Goal: Task Accomplishment & Management: Use online tool/utility

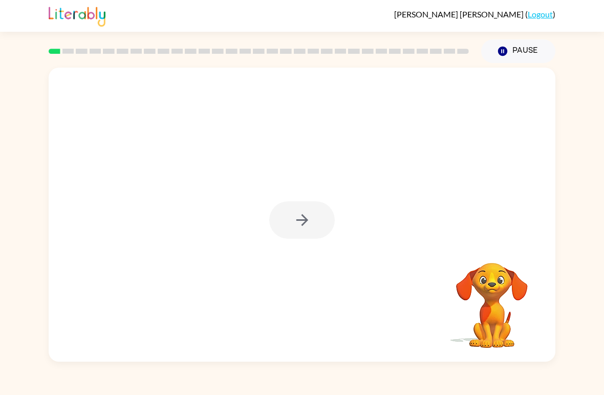
click at [310, 212] on div at bounding box center [301, 219] width 65 height 37
click at [307, 220] on icon "button" at bounding box center [302, 220] width 12 height 12
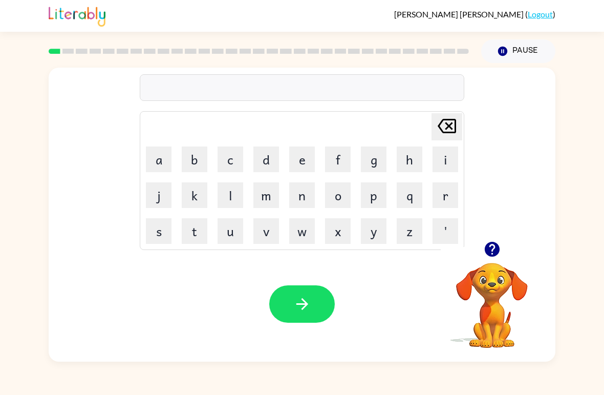
click at [370, 201] on button "p" at bounding box center [374, 195] width 26 height 26
click at [334, 188] on button "o" at bounding box center [338, 195] width 26 height 26
click at [445, 199] on button "r" at bounding box center [445, 195] width 26 height 26
click at [193, 225] on button "t" at bounding box center [195, 231] width 26 height 26
click at [403, 154] on button "h" at bounding box center [410, 159] width 26 height 26
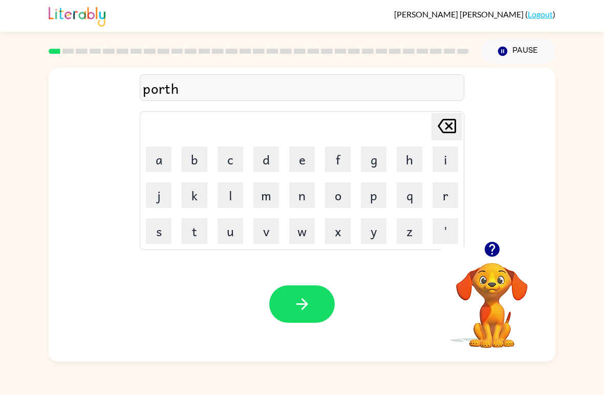
click at [295, 152] on button "e" at bounding box center [302, 159] width 26 height 26
click at [447, 196] on button "r" at bounding box center [445, 195] width 26 height 26
click at [291, 296] on button "button" at bounding box center [301, 303] width 65 height 37
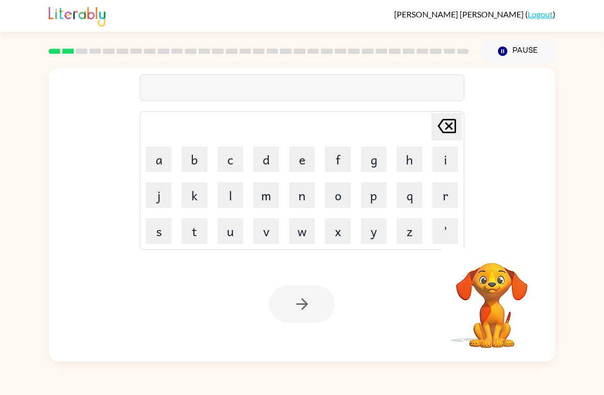
click at [295, 304] on div at bounding box center [301, 303] width 65 height 37
click at [490, 316] on video "Your browser must support playing .mp4 files to use Literably. Please try using…" at bounding box center [492, 298] width 102 height 102
click at [307, 312] on div at bounding box center [301, 303] width 65 height 37
click at [223, 158] on button "c" at bounding box center [230, 159] width 26 height 26
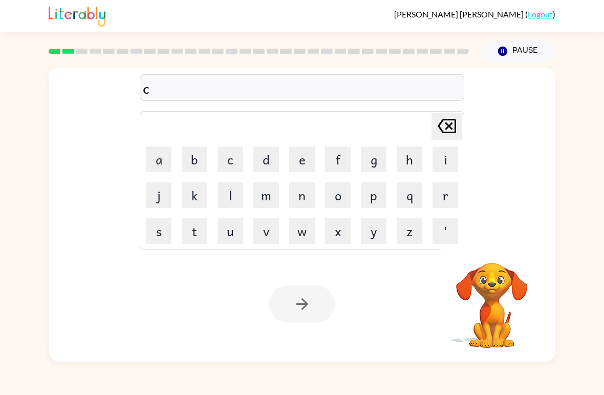
click at [161, 160] on button "a" at bounding box center [159, 159] width 26 height 26
click at [234, 235] on button "u" at bounding box center [230, 231] width 26 height 26
click at [301, 195] on button "n" at bounding box center [302, 195] width 26 height 26
click at [187, 230] on button "t" at bounding box center [195, 231] width 26 height 26
click at [296, 294] on div at bounding box center [301, 303] width 65 height 37
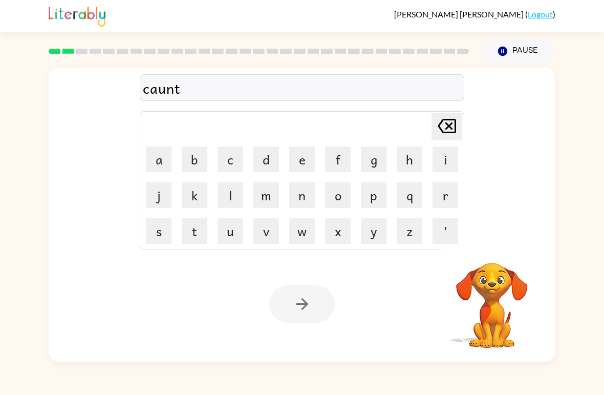
click at [300, 156] on button "e" at bounding box center [302, 159] width 26 height 26
click at [272, 163] on button "d" at bounding box center [266, 159] width 26 height 26
click at [494, 304] on video "Your browser must support playing .mp4 files to use Literably. Please try using…" at bounding box center [492, 298] width 102 height 102
click at [482, 295] on video "Your browser must support playing .mp4 files to use Literably. Please try using…" at bounding box center [492, 298] width 102 height 102
click at [481, 295] on video "Your browser must support playing .mp4 files to use Literably. Please try using…" at bounding box center [492, 298] width 102 height 102
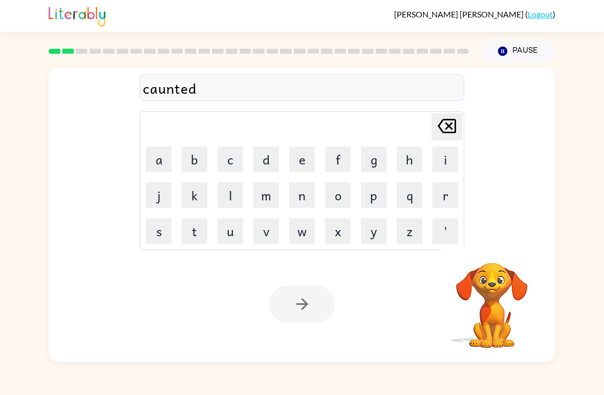
click at [489, 297] on video "Your browser must support playing .mp4 files to use Literably. Please try using…" at bounding box center [492, 298] width 102 height 102
click at [380, 114] on td "[PERSON_NAME] last character input" at bounding box center [301, 127] width 321 height 28
click at [503, 48] on icon "button" at bounding box center [502, 51] width 9 height 9
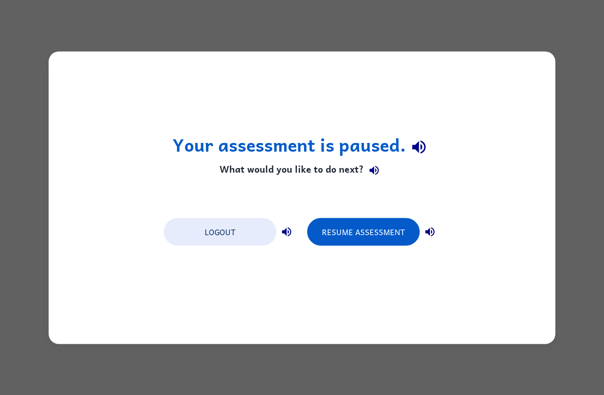
click at [149, 69] on div "Your assessment is paused. What would you like to do next? Logout Resume Assess…" at bounding box center [302, 197] width 507 height 292
click at [143, 49] on div "Your assessment is paused. What would you like to do next? Logout Resume Assess…" at bounding box center [302, 197] width 604 height 395
click at [153, 27] on div "Your assessment is paused. What would you like to do next? Logout Resume Assess…" at bounding box center [302, 197] width 604 height 395
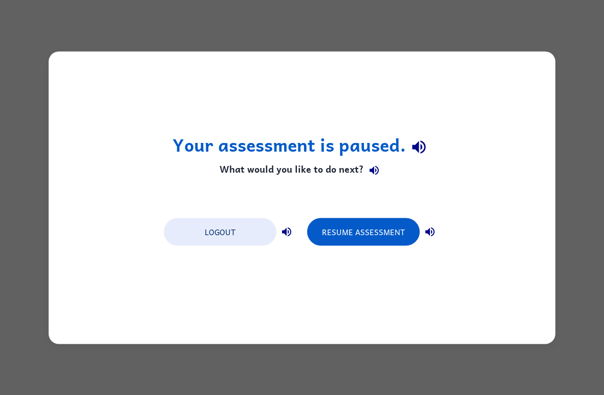
click at [353, 232] on button "Resume Assessment" at bounding box center [363, 231] width 113 height 28
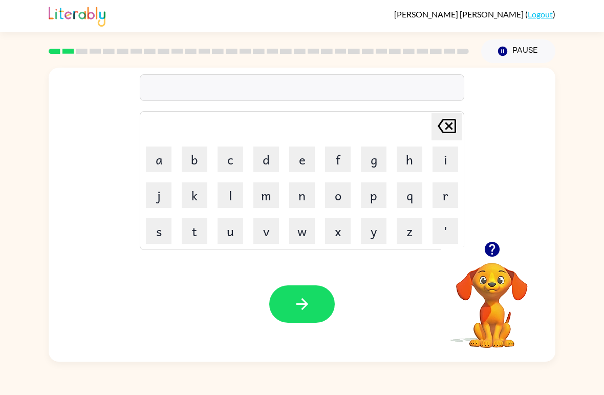
click at [234, 159] on button "c" at bounding box center [230, 159] width 26 height 26
click at [343, 183] on button "o" at bounding box center [338, 195] width 26 height 26
click at [225, 234] on button "u" at bounding box center [230, 231] width 26 height 26
click at [295, 185] on button "n" at bounding box center [302, 195] width 26 height 26
click at [192, 230] on button "t" at bounding box center [195, 231] width 26 height 26
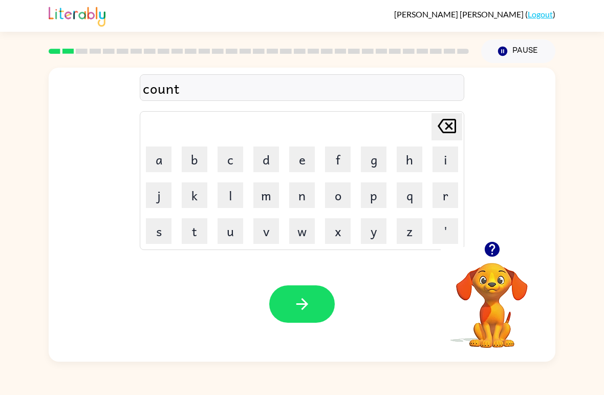
click at [320, 294] on button "button" at bounding box center [301, 303] width 65 height 37
click at [219, 191] on button "l" at bounding box center [230, 195] width 26 height 26
click at [334, 191] on button "o" at bounding box center [338, 195] width 26 height 26
click at [229, 161] on button "c" at bounding box center [230, 159] width 26 height 26
click at [192, 201] on button "k" at bounding box center [195, 195] width 26 height 26
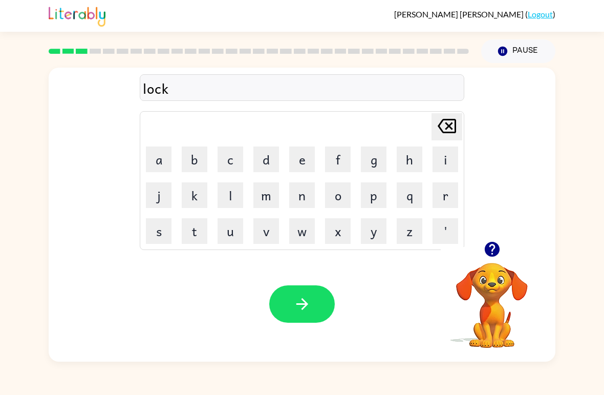
click at [309, 169] on button "e" at bounding box center [302, 159] width 26 height 26
click at [261, 150] on button "d" at bounding box center [266, 159] width 26 height 26
click at [306, 300] on icon "button" at bounding box center [302, 304] width 18 height 18
click at [191, 241] on button "t" at bounding box center [195, 231] width 26 height 26
click at [301, 225] on button "w" at bounding box center [302, 231] width 26 height 26
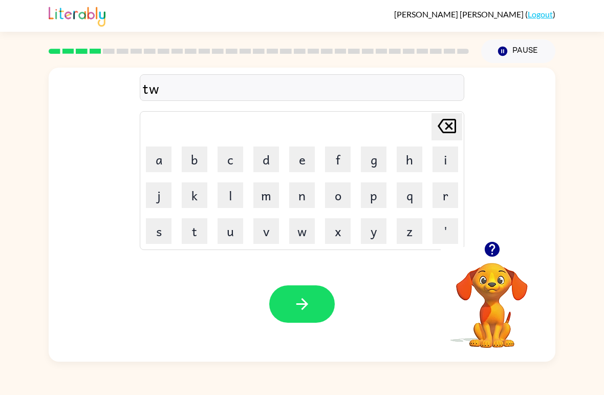
click at [439, 155] on button "i" at bounding box center [445, 159] width 26 height 26
click at [305, 198] on button "n" at bounding box center [302, 195] width 26 height 26
click at [285, 298] on button "button" at bounding box center [301, 303] width 65 height 37
click at [302, 192] on button "n" at bounding box center [302, 195] width 26 height 26
click at [297, 150] on button "e" at bounding box center [302, 159] width 26 height 26
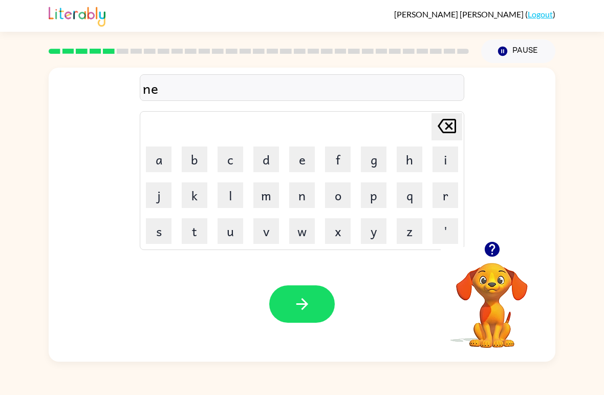
click at [157, 155] on button "a" at bounding box center [159, 159] width 26 height 26
click at [447, 193] on button "r" at bounding box center [445, 195] width 26 height 26
click at [233, 201] on button "l" at bounding box center [230, 195] width 26 height 26
click at [363, 232] on button "y" at bounding box center [374, 231] width 26 height 26
click at [290, 315] on button "button" at bounding box center [301, 303] width 65 height 37
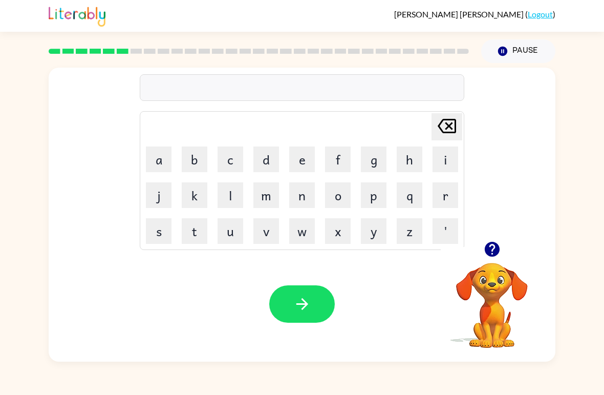
click at [194, 158] on button "b" at bounding box center [195, 159] width 26 height 26
click at [308, 150] on button "e" at bounding box center [302, 159] width 26 height 26
click at [151, 194] on button "j" at bounding box center [159, 195] width 26 height 26
click at [446, 130] on icon "[PERSON_NAME] last character input" at bounding box center [446, 126] width 25 height 25
click at [372, 160] on button "g" at bounding box center [374, 159] width 26 height 26
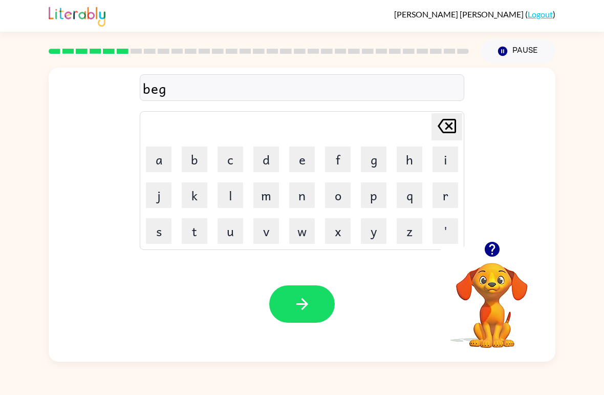
click at [167, 162] on button "a" at bounding box center [159, 159] width 26 height 26
click at [449, 159] on button "i" at bounding box center [445, 159] width 26 height 26
click at [301, 194] on button "n" at bounding box center [302, 195] width 26 height 26
click at [257, 157] on button "d" at bounding box center [266, 159] width 26 height 26
click at [312, 299] on button "button" at bounding box center [301, 303] width 65 height 37
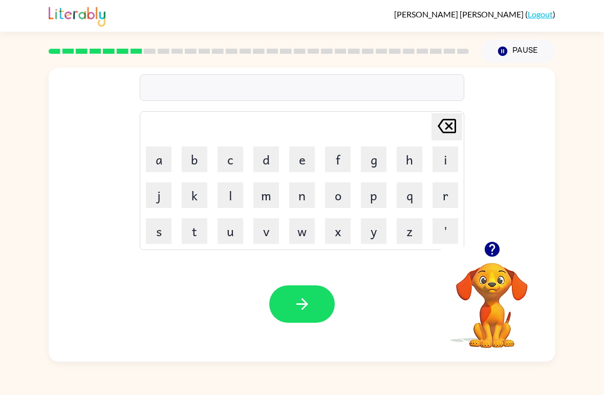
click at [226, 160] on button "c" at bounding box center [230, 159] width 26 height 26
click at [407, 153] on button "h" at bounding box center [410, 159] width 26 height 26
click at [439, 195] on button "r" at bounding box center [445, 195] width 26 height 26
click at [446, 158] on button "i" at bounding box center [445, 159] width 26 height 26
click at [229, 154] on button "c" at bounding box center [230, 159] width 26 height 26
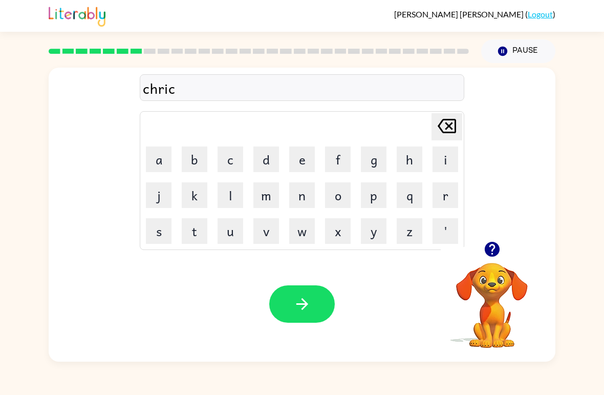
click at [228, 192] on button "l" at bounding box center [230, 195] width 26 height 26
click at [303, 159] on button "e" at bounding box center [302, 159] width 26 height 26
click at [318, 311] on button "button" at bounding box center [301, 303] width 65 height 37
click at [300, 196] on button "n" at bounding box center [302, 195] width 26 height 26
click at [305, 150] on button "e" at bounding box center [302, 159] width 26 height 26
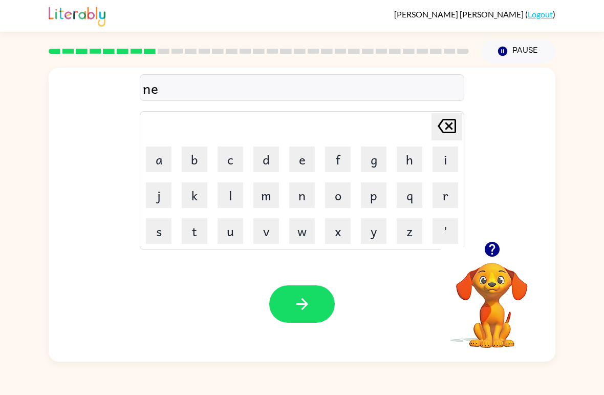
click at [167, 162] on button "a" at bounding box center [159, 159] width 26 height 26
click at [445, 192] on button "r" at bounding box center [445, 195] width 26 height 26
click at [447, 128] on icon at bounding box center [447, 126] width 18 height 14
click at [368, 157] on button "g" at bounding box center [374, 159] width 26 height 26
click at [349, 189] on button "o" at bounding box center [338, 195] width 26 height 26
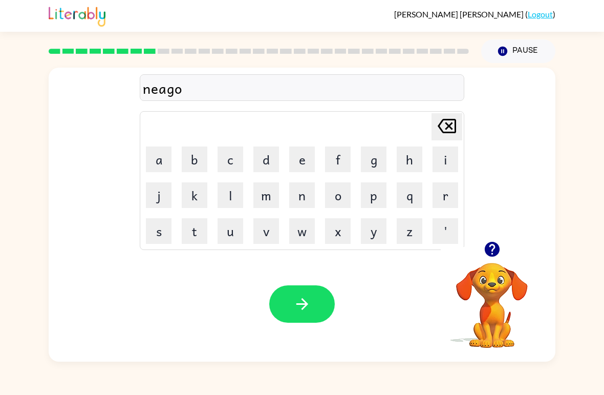
click at [238, 205] on button "l" at bounding box center [230, 195] width 26 height 26
click at [283, 291] on button "button" at bounding box center [301, 303] width 65 height 37
click at [308, 192] on button "n" at bounding box center [302, 195] width 26 height 26
click at [300, 158] on button "e" at bounding box center [302, 159] width 26 height 26
click at [157, 152] on button "a" at bounding box center [159, 159] width 26 height 26
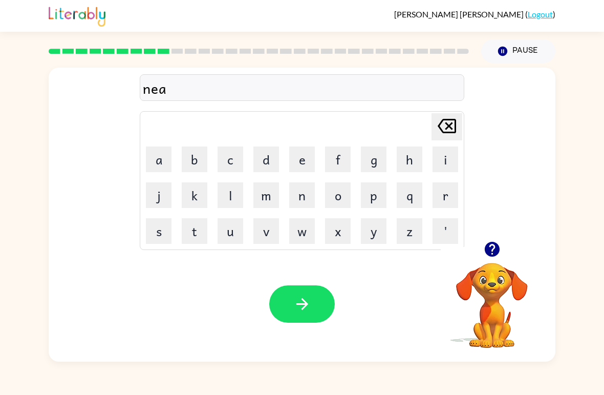
click at [264, 197] on button "m" at bounding box center [266, 195] width 26 height 26
click at [191, 155] on button "b" at bounding box center [195, 159] width 26 height 26
click at [224, 190] on button "l" at bounding box center [230, 195] width 26 height 26
click at [299, 156] on button "e" at bounding box center [302, 159] width 26 height 26
click at [291, 301] on button "button" at bounding box center [301, 303] width 65 height 37
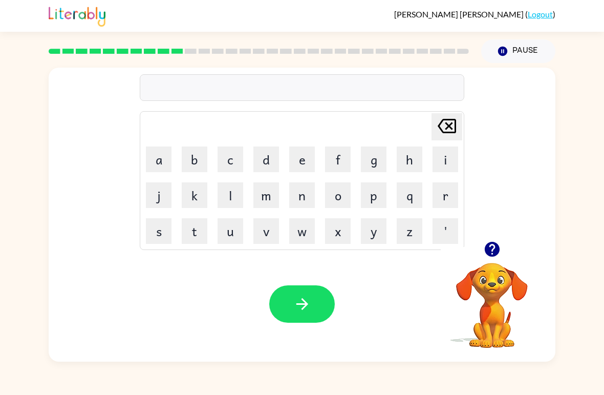
click at [228, 226] on button "u" at bounding box center [230, 231] width 26 height 26
click at [294, 189] on button "n" at bounding box center [302, 195] width 26 height 26
click at [335, 153] on button "f" at bounding box center [338, 159] width 26 height 26
click at [339, 190] on button "o" at bounding box center [338, 195] width 26 height 26
click at [232, 191] on button "l" at bounding box center [230, 195] width 26 height 26
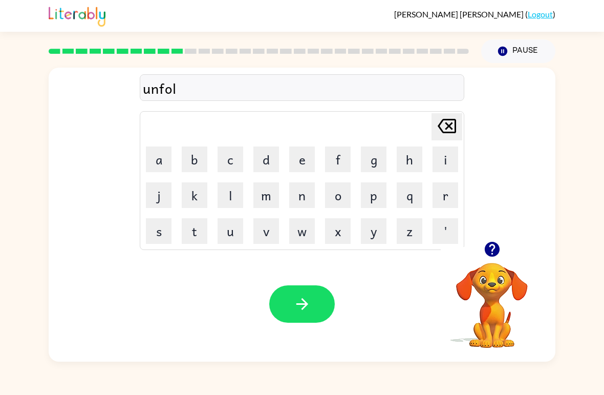
click at [254, 231] on button "v" at bounding box center [266, 231] width 26 height 26
click at [295, 155] on button "e" at bounding box center [302, 159] width 26 height 26
click at [318, 303] on button "button" at bounding box center [301, 303] width 65 height 37
click at [256, 161] on button "d" at bounding box center [266, 159] width 26 height 26
click at [334, 194] on button "o" at bounding box center [338, 195] width 26 height 26
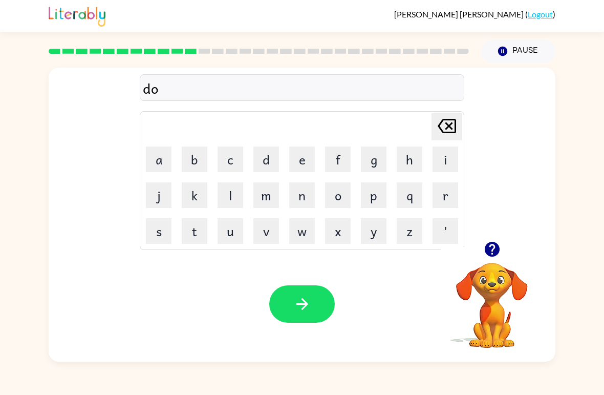
click at [152, 152] on button "a" at bounding box center [159, 159] width 26 height 26
click at [196, 227] on button "t" at bounding box center [195, 231] width 26 height 26
click at [598, 228] on div "doat Delete Delete last character input a b c d e f g h i j k l m n o p q r s t…" at bounding box center [302, 212] width 604 height 298
click at [291, 304] on button "button" at bounding box center [301, 303] width 65 height 37
click at [190, 154] on button "b" at bounding box center [195, 159] width 26 height 26
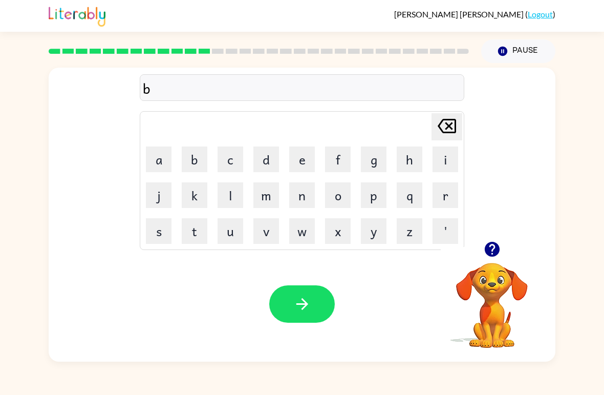
click at [305, 155] on button "e" at bounding box center [302, 159] width 26 height 26
click at [268, 155] on button "d" at bounding box center [266, 159] width 26 height 26
click at [194, 227] on button "t" at bounding box center [195, 231] width 26 height 26
click at [440, 160] on button "i" at bounding box center [445, 159] width 26 height 26
click at [250, 186] on td "m" at bounding box center [266, 195] width 35 height 35
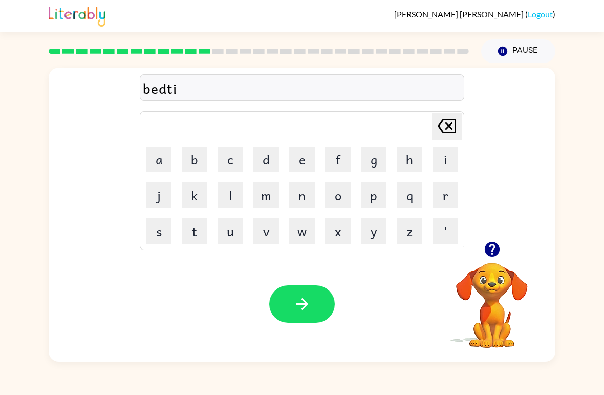
click at [264, 194] on button "m" at bounding box center [266, 195] width 26 height 26
click at [303, 153] on button "e" at bounding box center [302, 159] width 26 height 26
click at [303, 307] on icon "button" at bounding box center [302, 304] width 12 height 12
click at [337, 154] on button "f" at bounding box center [338, 159] width 26 height 26
click at [444, 154] on button "i" at bounding box center [445, 159] width 26 height 26
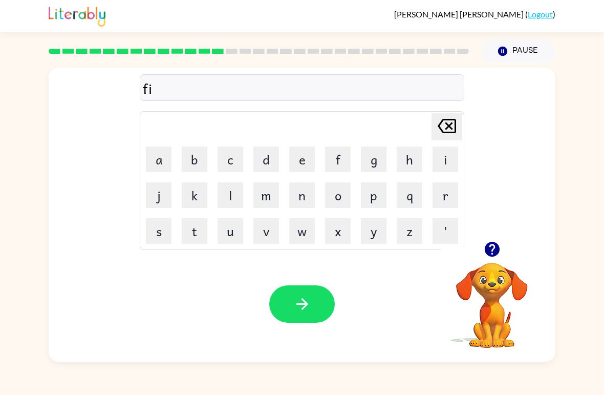
click at [188, 220] on button "t" at bounding box center [195, 231] width 26 height 26
click at [302, 205] on button "n" at bounding box center [302, 195] width 26 height 26
click at [302, 157] on button "e" at bounding box center [302, 159] width 26 height 26
click at [163, 243] on button "s" at bounding box center [159, 231] width 26 height 26
click at [149, 223] on button "s" at bounding box center [159, 231] width 26 height 26
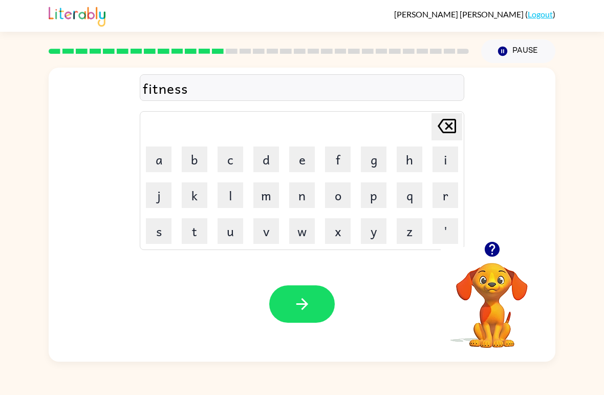
click at [313, 297] on button "button" at bounding box center [301, 303] width 65 height 37
click at [263, 162] on button "d" at bounding box center [266, 159] width 26 height 26
click at [302, 154] on button "e" at bounding box center [302, 159] width 26 height 26
click at [221, 193] on button "l" at bounding box center [230, 195] width 26 height 26
click at [158, 155] on button "a" at bounding box center [159, 159] width 26 height 26
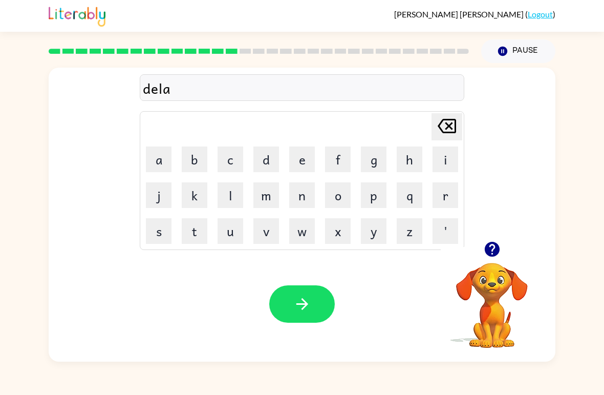
click at [374, 233] on button "y" at bounding box center [374, 231] width 26 height 26
click at [301, 303] on icon "button" at bounding box center [302, 304] width 18 height 18
click at [201, 229] on button "t" at bounding box center [195, 231] width 26 height 26
click at [309, 157] on button "e" at bounding box center [302, 159] width 26 height 26
click at [443, 189] on button "r" at bounding box center [445, 195] width 26 height 26
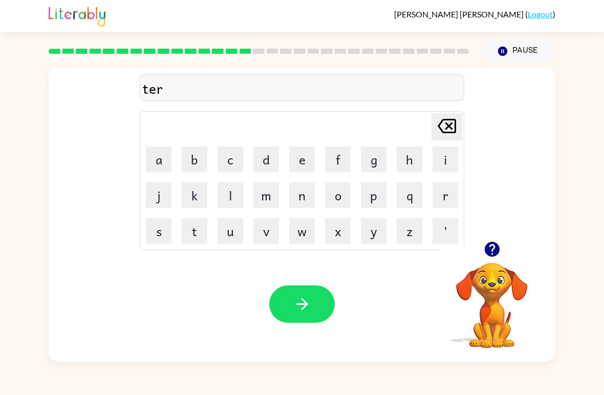
click at [260, 195] on button "m" at bounding box center [266, 195] width 26 height 26
click at [301, 299] on icon "button" at bounding box center [302, 304] width 18 height 18
click at [159, 230] on button "s" at bounding box center [159, 231] width 26 height 26
click at [298, 155] on button "e" at bounding box center [302, 159] width 26 height 26
click at [198, 232] on button "t" at bounding box center [195, 231] width 26 height 26
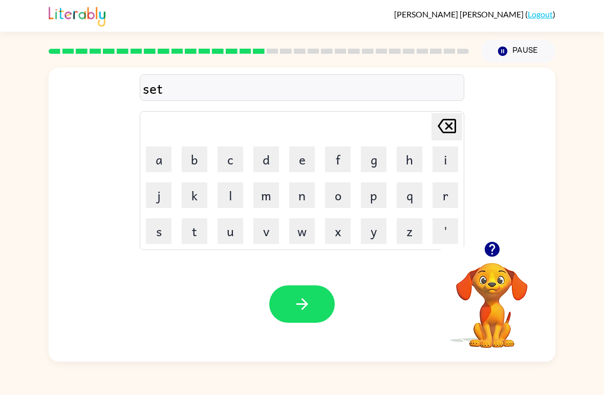
click at [308, 321] on button "button" at bounding box center [301, 303] width 65 height 37
click at [301, 287] on div at bounding box center [301, 303] width 65 height 37
click at [197, 160] on button "b" at bounding box center [195, 159] width 26 height 26
click at [442, 197] on button "r" at bounding box center [445, 195] width 26 height 26
click at [448, 148] on button "i" at bounding box center [445, 159] width 26 height 26
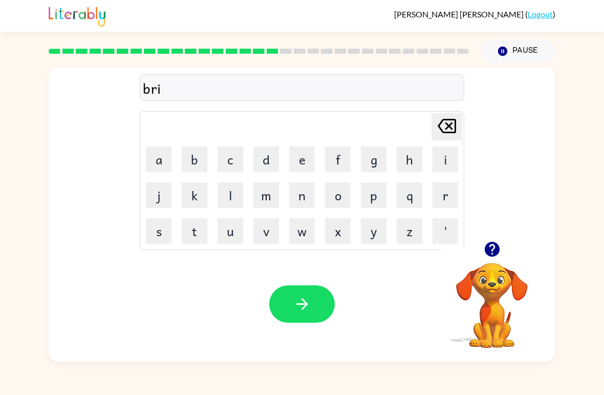
click at [304, 194] on button "n" at bounding box center [302, 195] width 26 height 26
click at [454, 154] on button "i" at bounding box center [445, 159] width 26 height 26
click at [305, 190] on button "n" at bounding box center [302, 195] width 26 height 26
click at [379, 152] on button "g" at bounding box center [374, 159] width 26 height 26
click at [305, 312] on icon "button" at bounding box center [302, 304] width 18 height 18
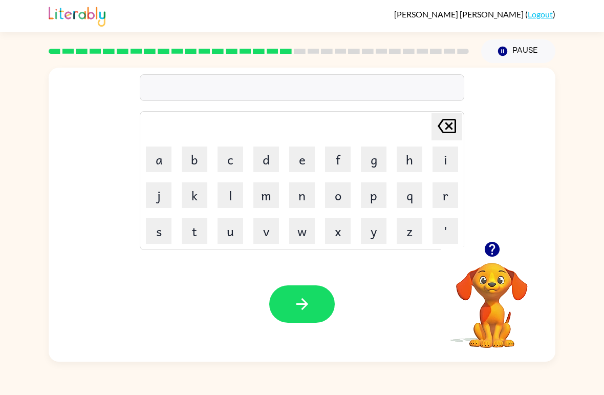
click at [368, 195] on button "p" at bounding box center [374, 195] width 26 height 26
click at [225, 190] on button "l" at bounding box center [230, 195] width 26 height 26
click at [158, 157] on button "a" at bounding box center [159, 159] width 26 height 26
click at [146, 228] on button "s" at bounding box center [159, 231] width 26 height 26
click at [192, 234] on button "t" at bounding box center [195, 231] width 26 height 26
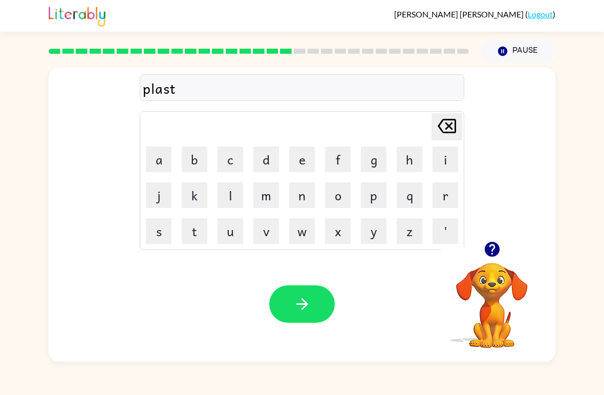
click at [436, 152] on button "i" at bounding box center [445, 159] width 26 height 26
click at [230, 159] on button "c" at bounding box center [230, 159] width 26 height 26
click at [301, 291] on button "button" at bounding box center [301, 303] width 65 height 37
click at [264, 161] on button "d" at bounding box center [266, 159] width 26 height 26
click at [443, 155] on button "i" at bounding box center [445, 159] width 26 height 26
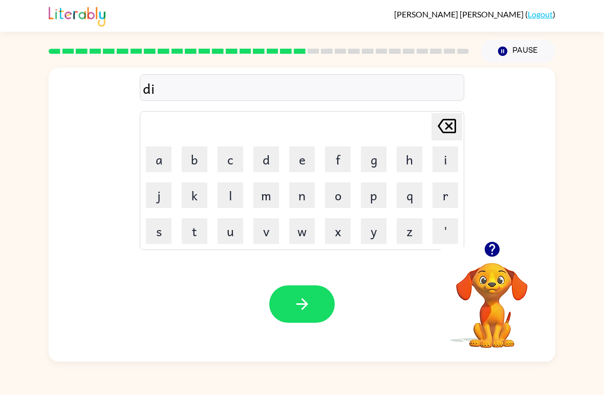
click at [158, 235] on button "s" at bounding box center [159, 231] width 26 height 26
click at [367, 192] on button "p" at bounding box center [374, 195] width 26 height 26
click at [226, 195] on button "l" at bounding box center [230, 195] width 26 height 26
click at [155, 165] on button "a" at bounding box center [159, 159] width 26 height 26
click at [366, 224] on button "y" at bounding box center [374, 231] width 26 height 26
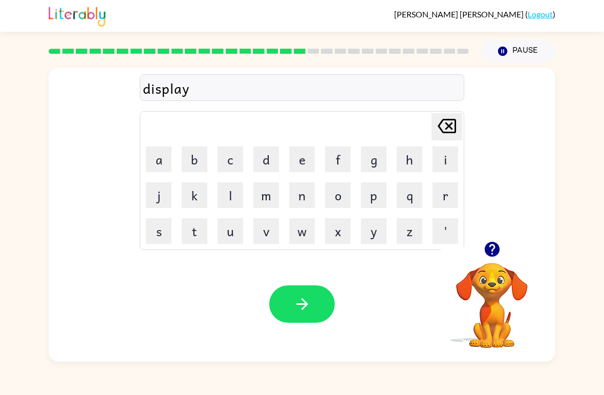
click at [288, 297] on button "button" at bounding box center [301, 303] width 65 height 37
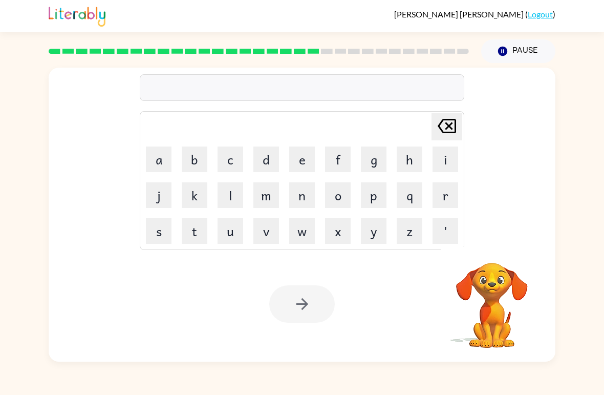
click at [261, 157] on button "d" at bounding box center [266, 159] width 26 height 26
click at [220, 228] on button "u" at bounding box center [230, 231] width 26 height 26
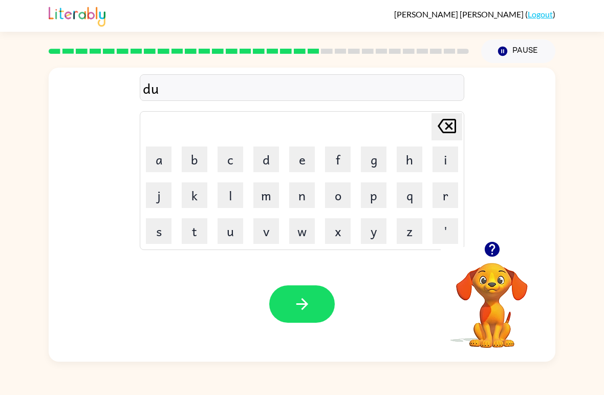
click at [154, 226] on button "s" at bounding box center [159, 231] width 26 height 26
click at [194, 227] on button "t" at bounding box center [195, 231] width 26 height 26
click at [446, 151] on button "i" at bounding box center [445, 159] width 26 height 26
click at [268, 157] on button "d" at bounding box center [266, 159] width 26 height 26
click at [303, 162] on button "e" at bounding box center [302, 159] width 26 height 26
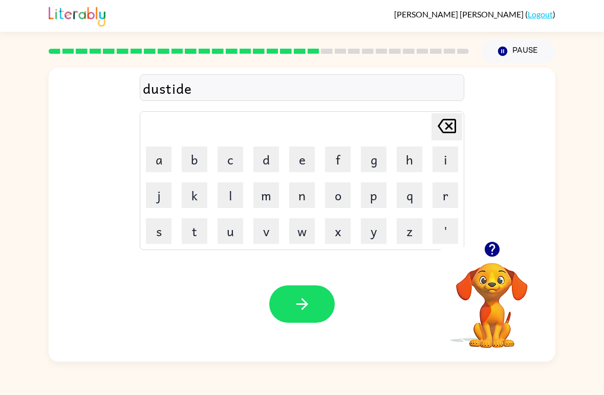
click at [309, 295] on icon "button" at bounding box center [302, 304] width 18 height 18
click at [154, 225] on button "s" at bounding box center [159, 231] width 26 height 26
click at [298, 157] on button "e" at bounding box center [302, 159] width 26 height 26
click at [293, 198] on button "n" at bounding box center [302, 195] width 26 height 26
click at [188, 231] on button "t" at bounding box center [195, 231] width 26 height 26
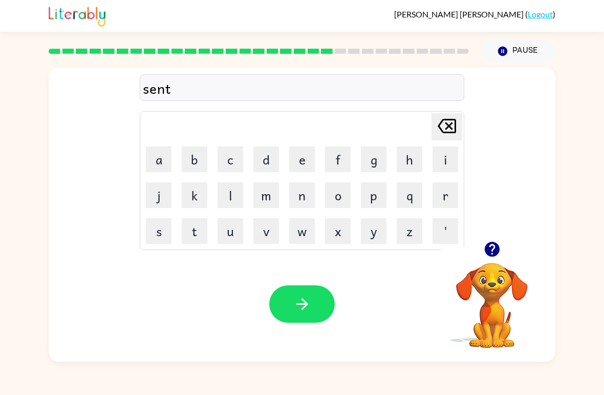
click at [293, 151] on button "e" at bounding box center [302, 159] width 26 height 26
click at [369, 191] on button "p" at bounding box center [374, 195] width 26 height 26
click at [445, 161] on button "i" at bounding box center [445, 159] width 26 height 26
click at [266, 158] on button "d" at bounding box center [266, 159] width 26 height 26
click at [299, 159] on button "e" at bounding box center [302, 159] width 26 height 26
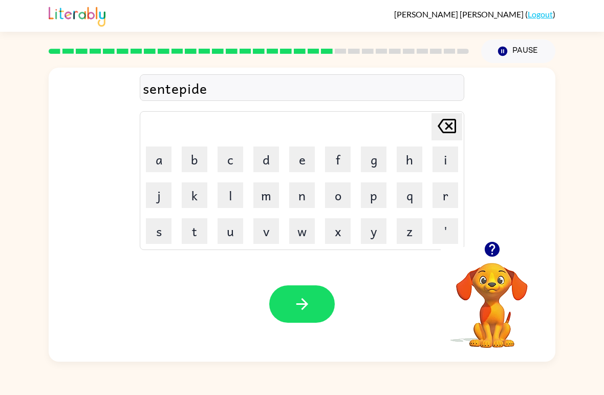
click at [295, 315] on button "button" at bounding box center [301, 303] width 65 height 37
click at [444, 193] on button "r" at bounding box center [445, 195] width 26 height 26
click at [155, 164] on button "a" at bounding box center [159, 159] width 26 height 26
click at [451, 153] on button "i" at bounding box center [445, 159] width 26 height 26
click at [309, 196] on button "n" at bounding box center [302, 195] width 26 height 26
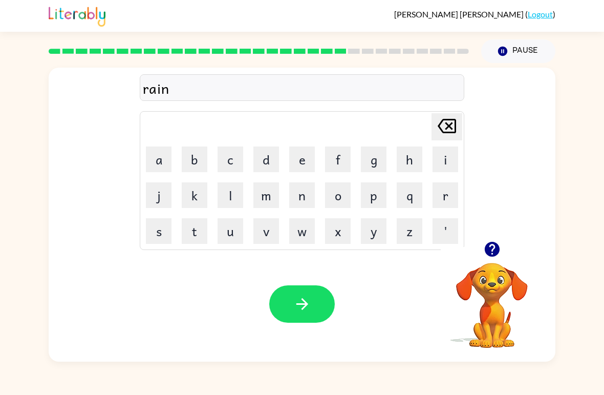
click at [229, 155] on button "c" at bounding box center [230, 159] width 26 height 26
click at [340, 192] on button "o" at bounding box center [338, 195] width 26 height 26
click at [147, 163] on button "a" at bounding box center [159, 159] width 26 height 26
click at [185, 234] on button "t" at bounding box center [195, 231] width 26 height 26
click at [307, 292] on button "button" at bounding box center [301, 303] width 65 height 37
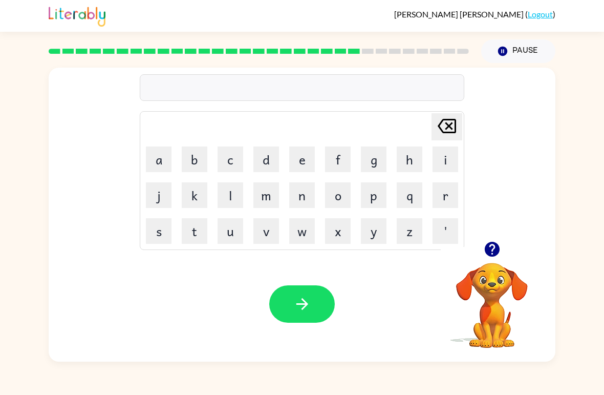
click at [266, 189] on button "m" at bounding box center [266, 195] width 26 height 26
click at [158, 157] on button "a" at bounding box center [159, 159] width 26 height 26
click at [441, 201] on button "r" at bounding box center [445, 195] width 26 height 26
click at [192, 190] on button "k" at bounding box center [195, 195] width 26 height 26
click at [301, 156] on button "e" at bounding box center [302, 159] width 26 height 26
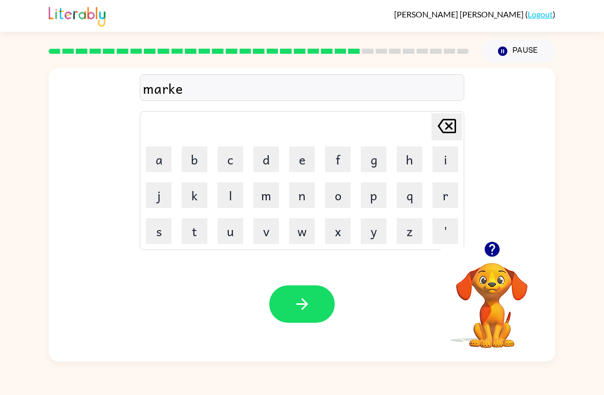
click at [442, 197] on button "r" at bounding box center [445, 195] width 26 height 26
click at [298, 298] on icon "button" at bounding box center [302, 304] width 18 height 18
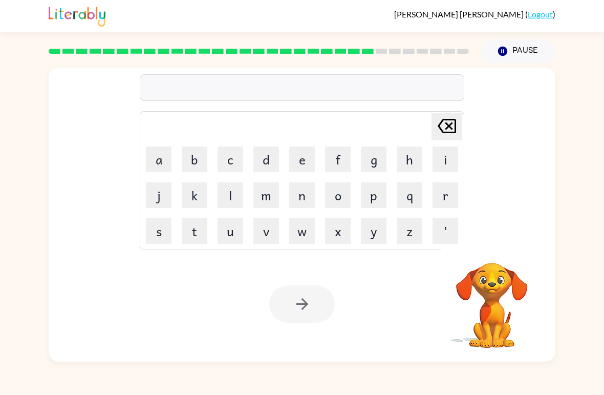
click at [265, 158] on button "d" at bounding box center [266, 159] width 26 height 26
click at [153, 157] on button "a" at bounding box center [159, 159] width 26 height 26
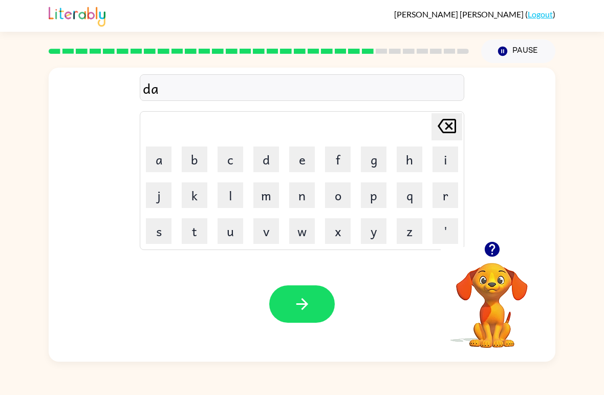
click at [305, 188] on button "n" at bounding box center [302, 195] width 26 height 26
click at [223, 163] on button "c" at bounding box center [230, 159] width 26 height 26
click at [442, 153] on button "i" at bounding box center [445, 159] width 26 height 26
click at [292, 190] on button "n" at bounding box center [302, 195] width 26 height 26
click at [375, 156] on button "g" at bounding box center [374, 159] width 26 height 26
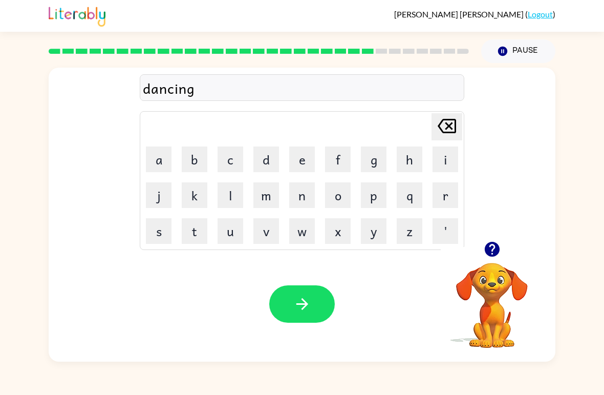
click at [305, 292] on button "button" at bounding box center [301, 303] width 65 height 37
click at [376, 155] on button "g" at bounding box center [374, 159] width 26 height 26
click at [335, 191] on button "o" at bounding box center [338, 195] width 26 height 26
click at [192, 155] on button "b" at bounding box center [195, 159] width 26 height 26
click at [223, 192] on button "l" at bounding box center [230, 195] width 26 height 26
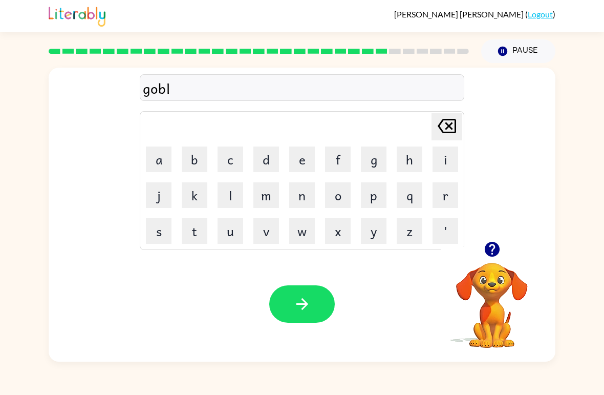
click at [436, 162] on button "i" at bounding box center [445, 159] width 26 height 26
click at [303, 196] on button "n" at bounding box center [302, 195] width 26 height 26
click at [293, 299] on icon "button" at bounding box center [302, 304] width 18 height 18
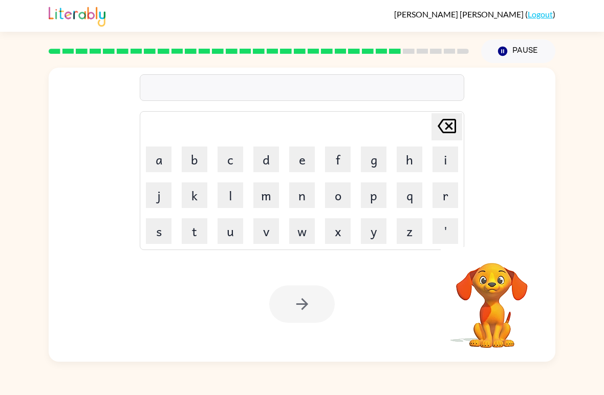
click at [369, 156] on button "g" at bounding box center [374, 159] width 26 height 26
click at [333, 191] on button "o" at bounding box center [338, 195] width 26 height 26
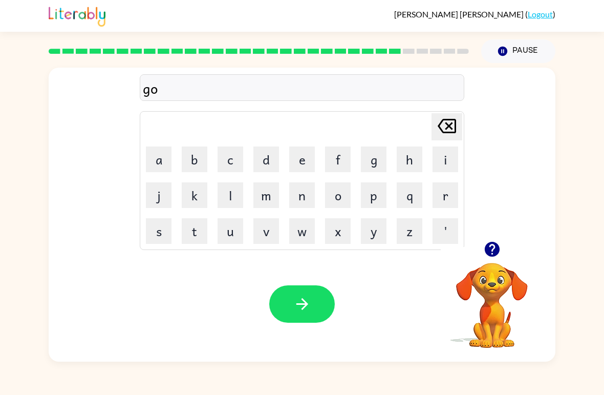
click at [269, 222] on button "v" at bounding box center [266, 231] width 26 height 26
click at [305, 152] on button "e" at bounding box center [302, 159] width 26 height 26
click at [444, 195] on button "r" at bounding box center [445, 195] width 26 height 26
click at [265, 191] on button "m" at bounding box center [266, 195] width 26 height 26
click at [446, 151] on button "i" at bounding box center [445, 159] width 26 height 26
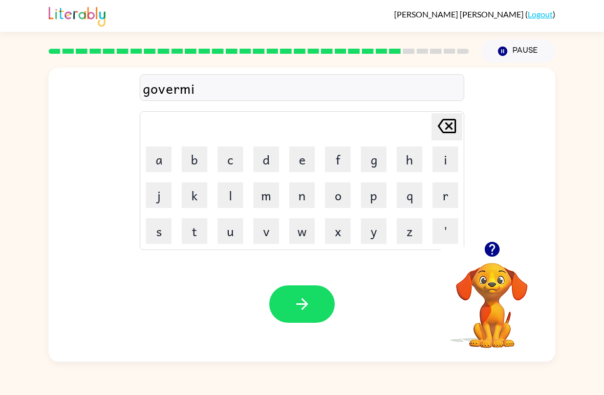
click at [187, 225] on button "t" at bounding box center [195, 231] width 26 height 26
click at [292, 161] on button "e" at bounding box center [302, 159] width 26 height 26
click at [290, 286] on button "button" at bounding box center [301, 303] width 65 height 37
click at [160, 232] on button "s" at bounding box center [159, 231] width 26 height 26
click at [190, 229] on button "t" at bounding box center [195, 231] width 26 height 26
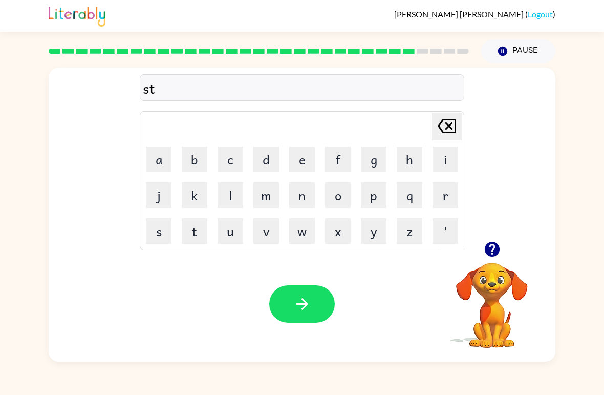
click at [440, 192] on button "r" at bounding box center [445, 195] width 26 height 26
click at [171, 160] on button "a" at bounding box center [159, 159] width 26 height 26
click at [299, 192] on button "n" at bounding box center [302, 195] width 26 height 26
click at [378, 152] on button "g" at bounding box center [374, 159] width 26 height 26
click at [307, 160] on button "e" at bounding box center [302, 159] width 26 height 26
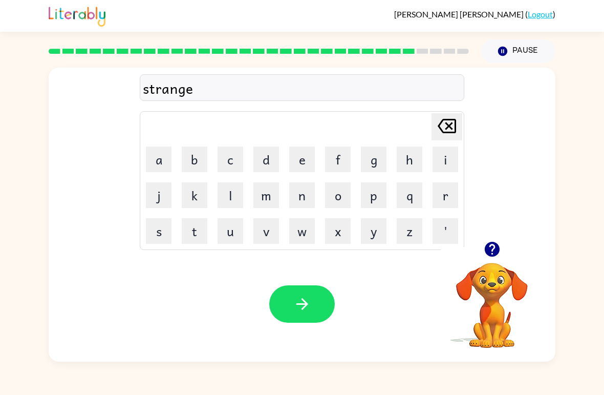
click at [304, 304] on icon "button" at bounding box center [302, 304] width 12 height 12
click at [228, 162] on button "c" at bounding box center [230, 159] width 26 height 26
click at [404, 163] on button "h" at bounding box center [410, 159] width 26 height 26
click at [152, 160] on button "a" at bounding box center [159, 159] width 26 height 26
click at [438, 162] on button "i" at bounding box center [445, 159] width 26 height 26
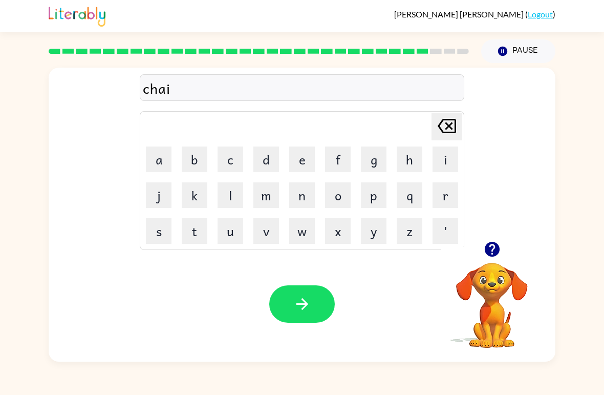
click at [302, 190] on button "n" at bounding box center [302, 195] width 26 height 26
click at [293, 301] on icon "button" at bounding box center [302, 304] width 18 height 18
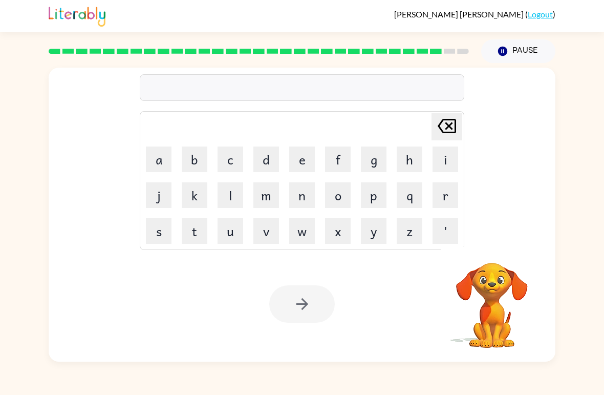
click at [298, 157] on button "e" at bounding box center [302, 159] width 26 height 26
click at [230, 159] on button "c" at bounding box center [230, 159] width 26 height 26
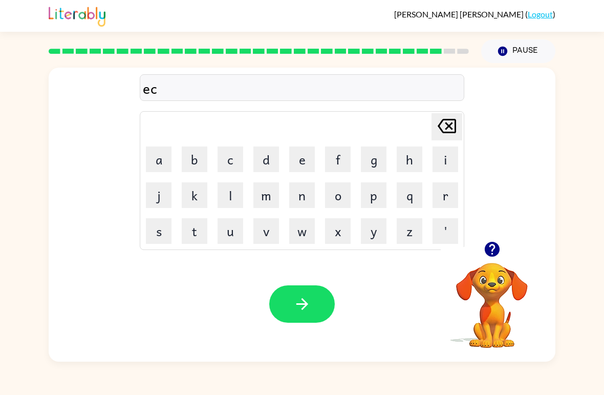
click at [294, 162] on button "e" at bounding box center [302, 159] width 26 height 26
click at [231, 199] on button "l" at bounding box center [230, 195] width 26 height 26
click at [295, 155] on button "e" at bounding box center [302, 159] width 26 height 26
click at [290, 180] on td "n" at bounding box center [302, 195] width 35 height 35
click at [298, 193] on button "n" at bounding box center [302, 195] width 26 height 26
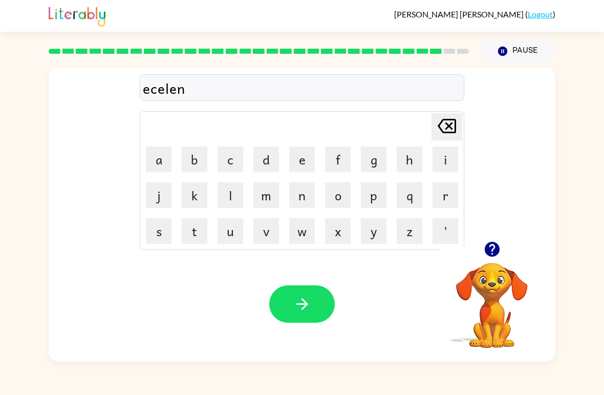
click at [194, 230] on button "t" at bounding box center [195, 231] width 26 height 26
click at [292, 297] on button "button" at bounding box center [301, 303] width 65 height 37
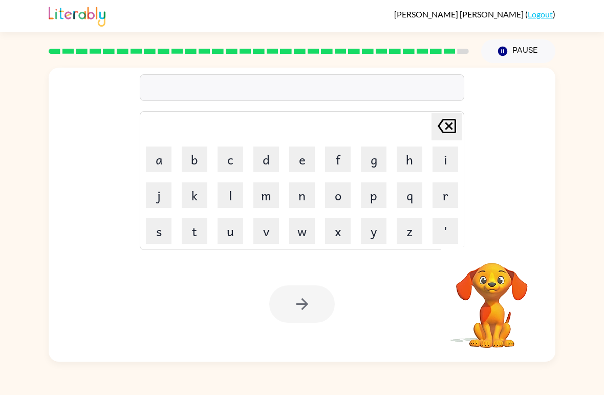
click at [156, 184] on button "j" at bounding box center [159, 195] width 26 height 26
click at [332, 201] on button "o" at bounding box center [338, 195] width 26 height 26
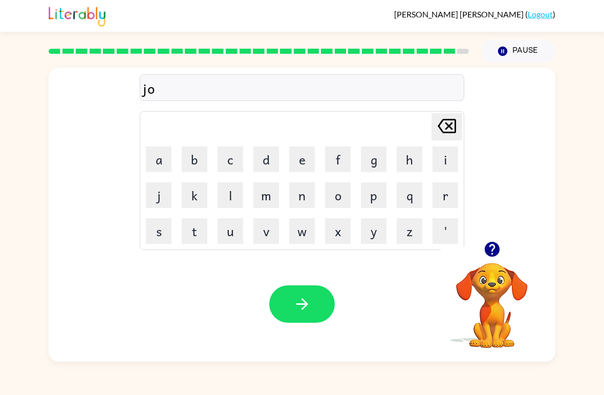
click at [201, 160] on button "b" at bounding box center [195, 159] width 26 height 26
click at [443, 190] on button "r" at bounding box center [445, 195] width 26 height 26
click at [443, 159] on button "i" at bounding box center [445, 159] width 26 height 26
click at [233, 159] on button "c" at bounding box center [230, 159] width 26 height 26
click at [304, 163] on button "e" at bounding box center [302, 159] width 26 height 26
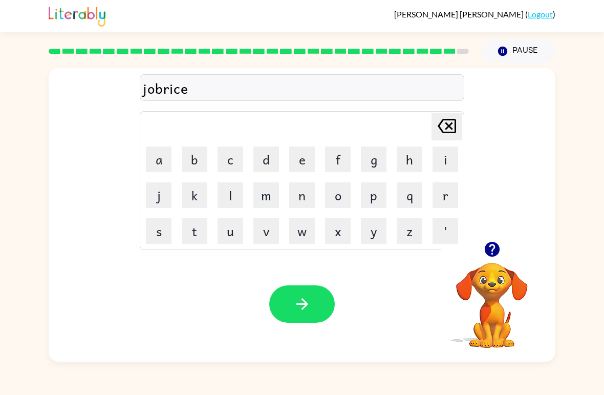
click at [443, 195] on button "r" at bounding box center [445, 195] width 26 height 26
click at [302, 163] on button "e" at bounding box center [302, 159] width 26 height 26
click at [451, 120] on icon at bounding box center [447, 126] width 18 height 14
click at [294, 309] on icon "button" at bounding box center [302, 304] width 18 height 18
